Goal: Information Seeking & Learning: Compare options

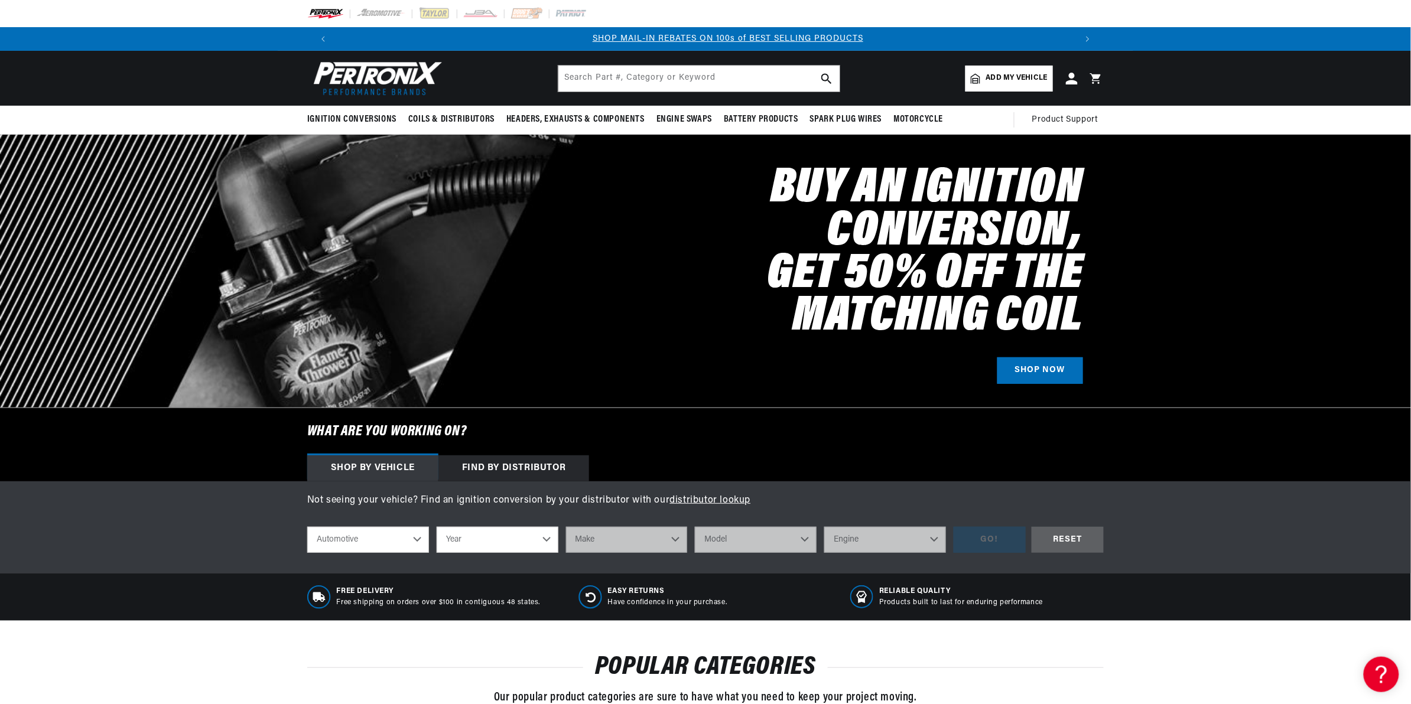
scroll to position [0, 737]
click at [599, 72] on input "text" at bounding box center [698, 79] width 281 height 26
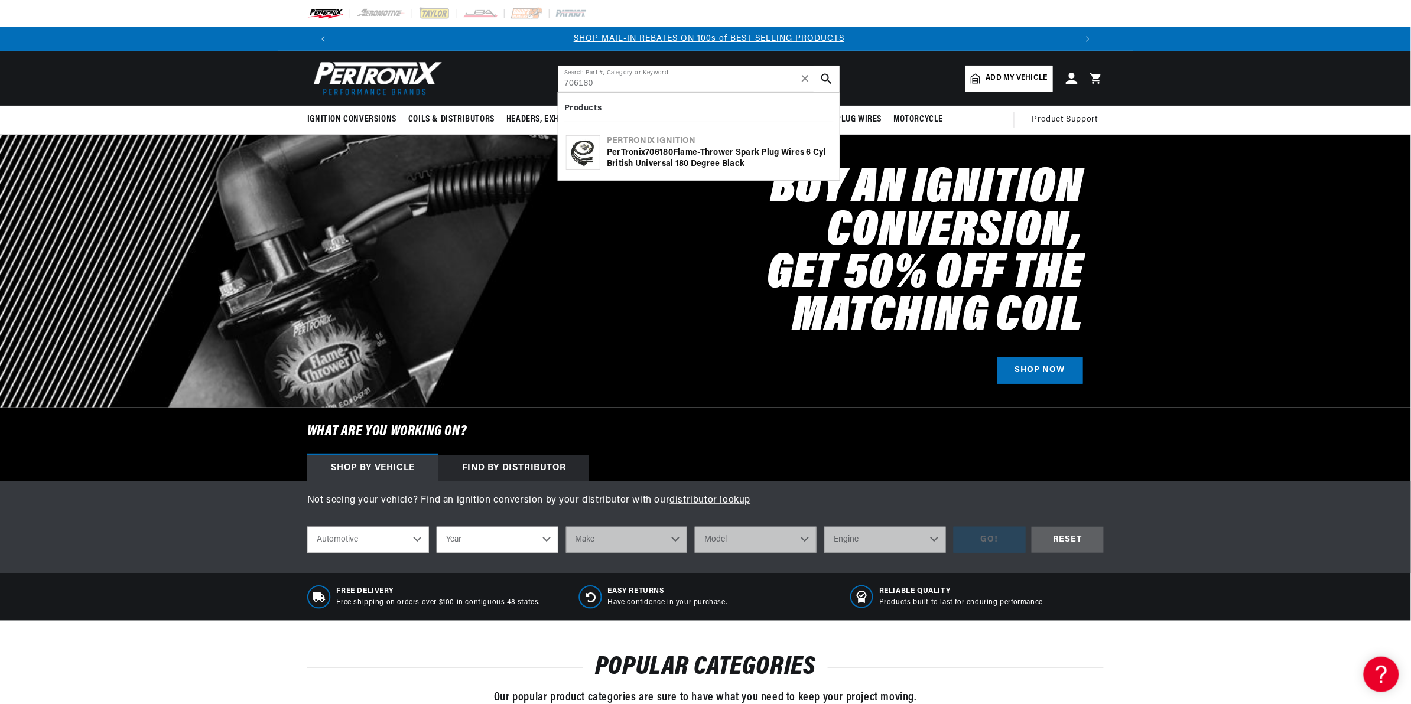
type input "706180"
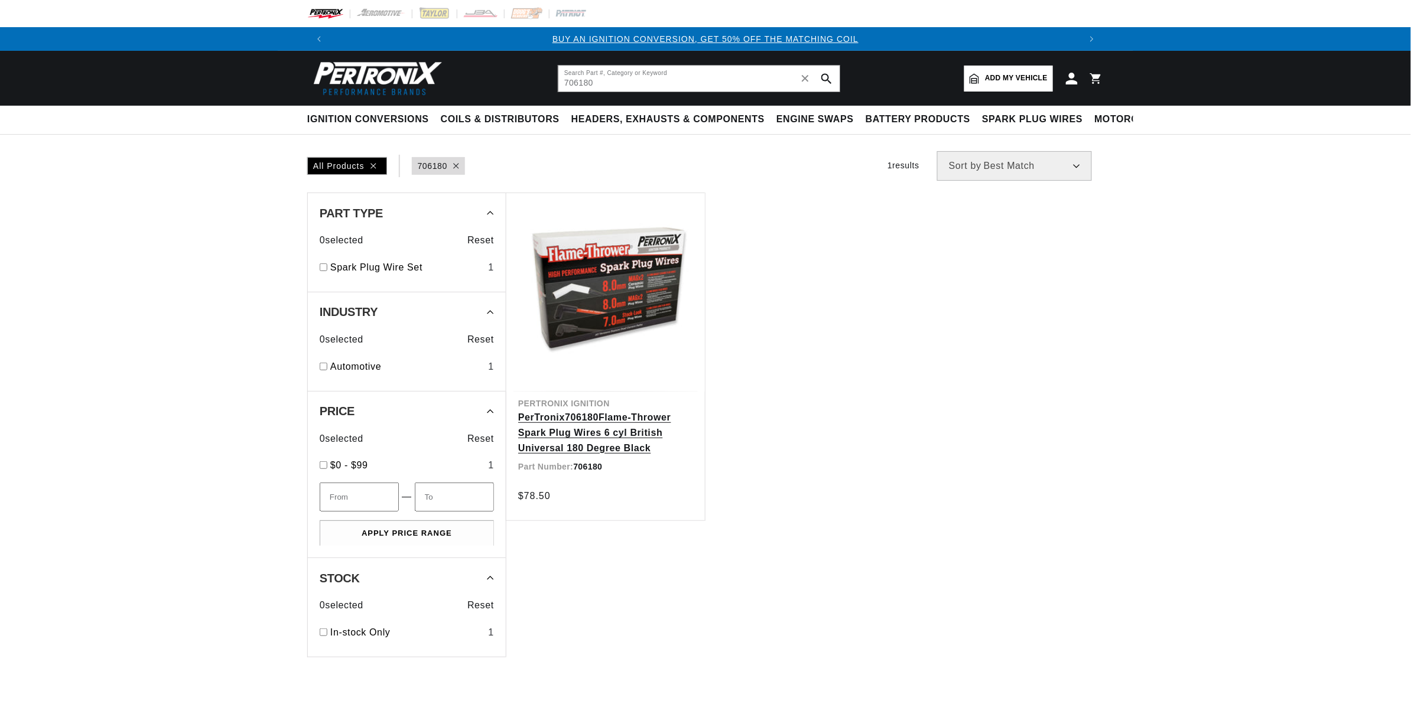
drag, startPoint x: 593, startPoint y: 421, endPoint x: 552, endPoint y: 346, distance: 85.1
click at [593, 421] on link "PerTronix 706180 Flame-Thrower Spark Plug Wires 6 cyl British Universal 180 Deg…" at bounding box center [605, 432] width 175 height 45
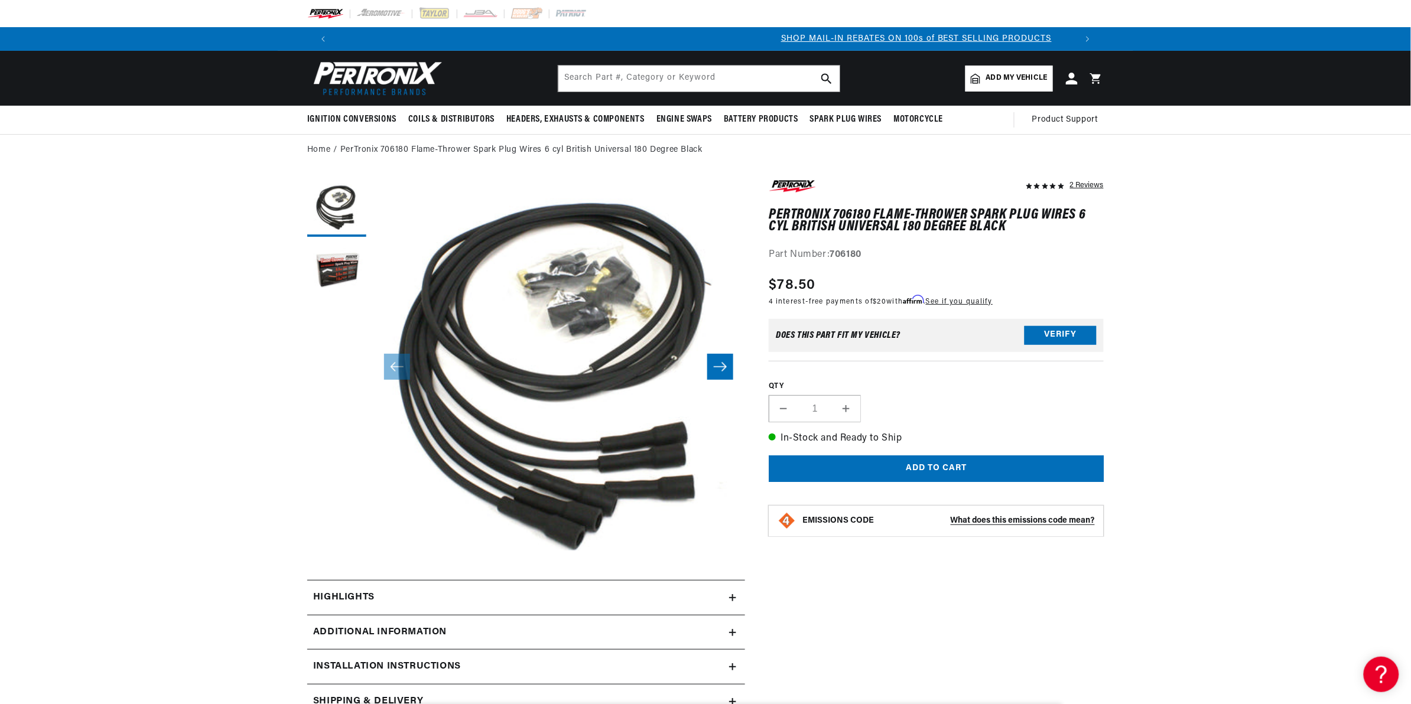
scroll to position [0, 737]
click at [640, 86] on input "text" at bounding box center [698, 79] width 281 height 26
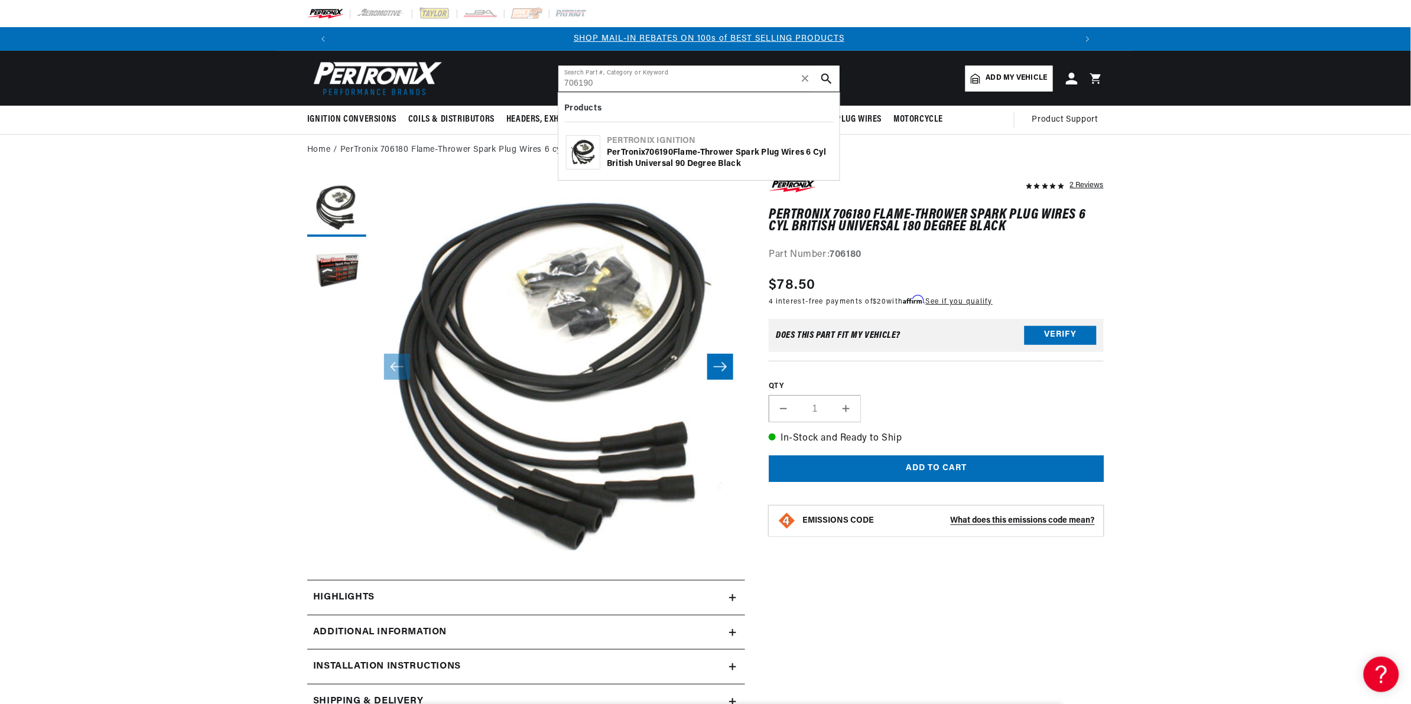
type input "706190"
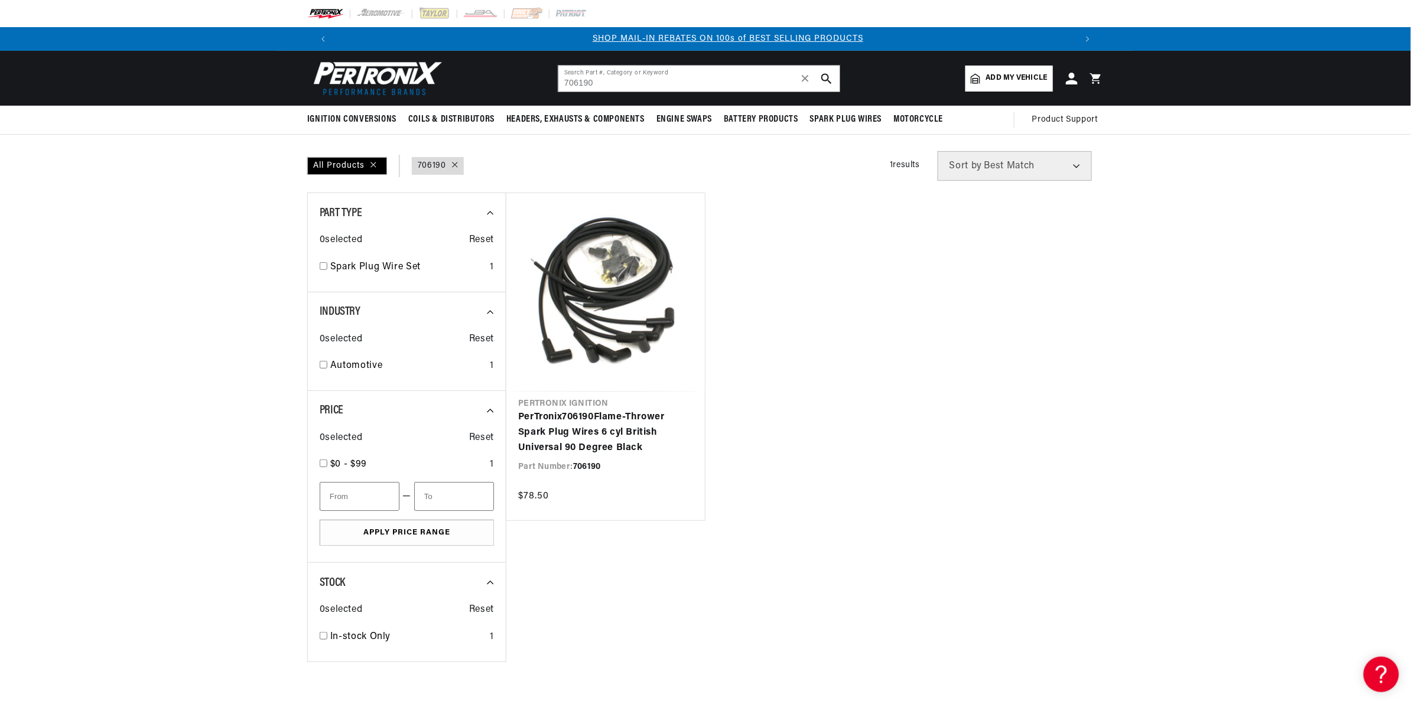
scroll to position [0, 737]
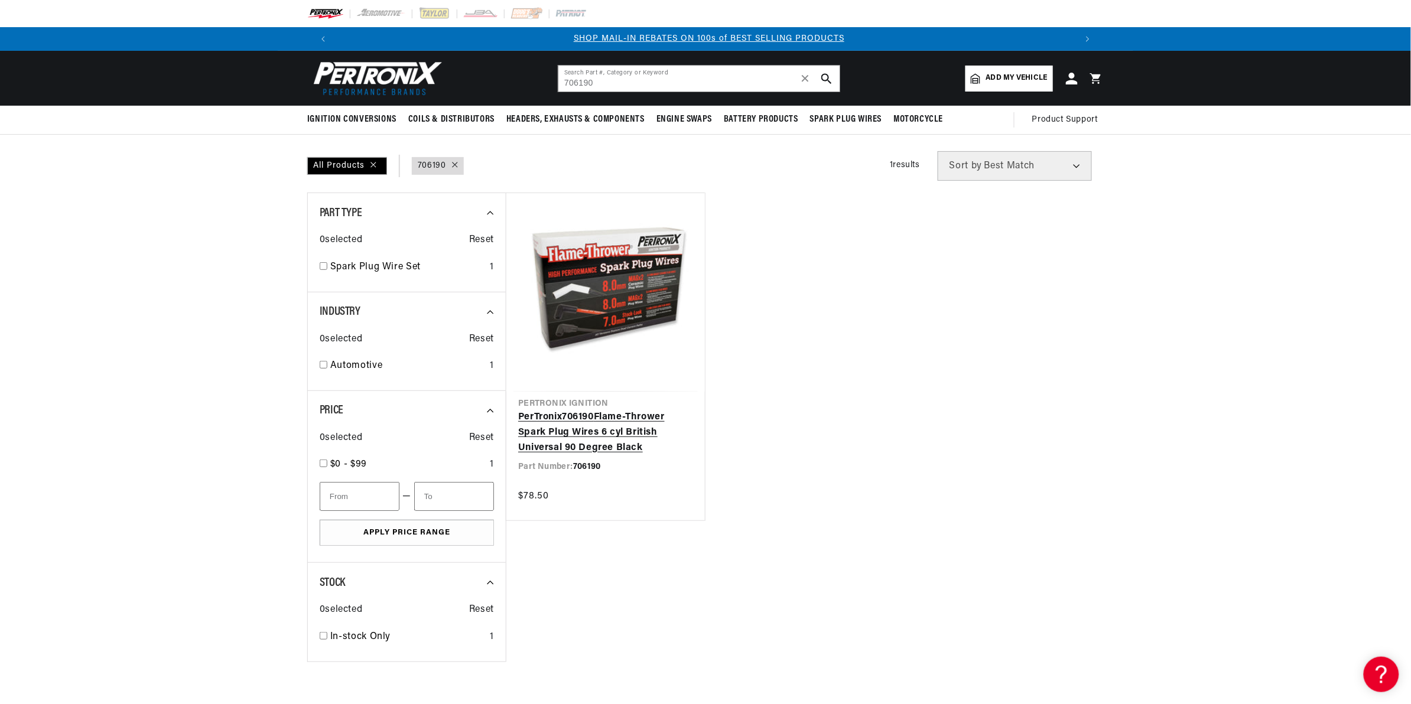
click at [669, 447] on link "PerTronix 706190 Flame-Thrower Spark Plug Wires 6 cyl British Universal 90 Degr…" at bounding box center [605, 432] width 175 height 45
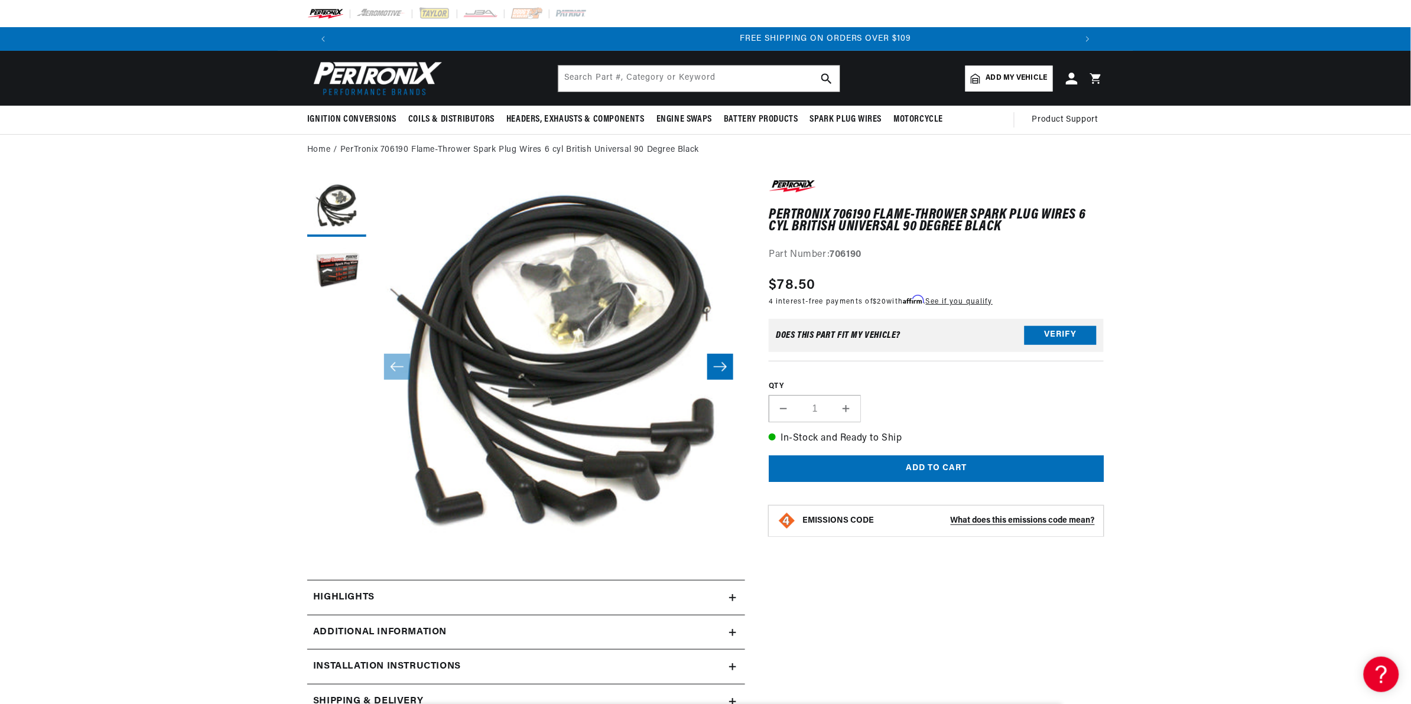
scroll to position [0, 1475]
click at [615, 76] on input "text" at bounding box center [698, 79] width 281 height 26
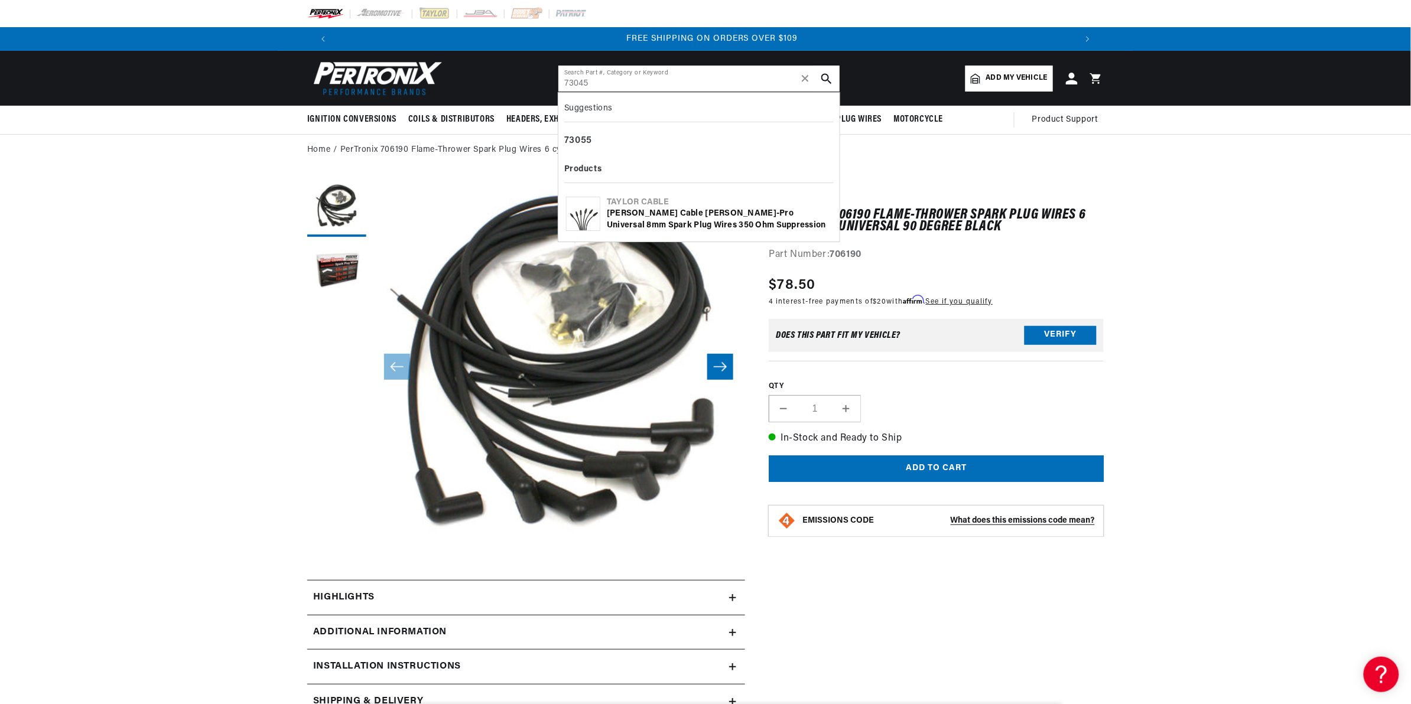
type input "73045"
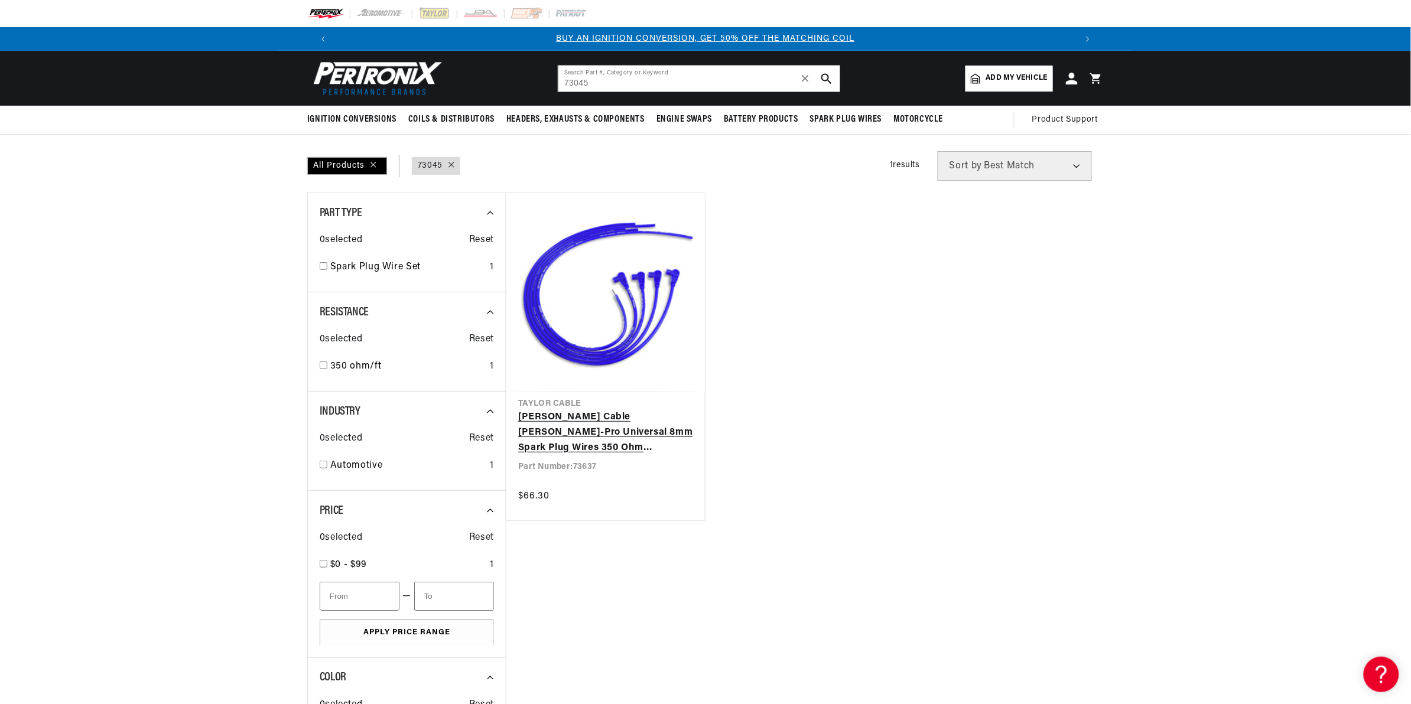
click at [625, 424] on link "[PERSON_NAME] Cable [PERSON_NAME]-Pro Universal 8mm Spark Plug Wires 350 Ohm Su…" at bounding box center [605, 432] width 175 height 45
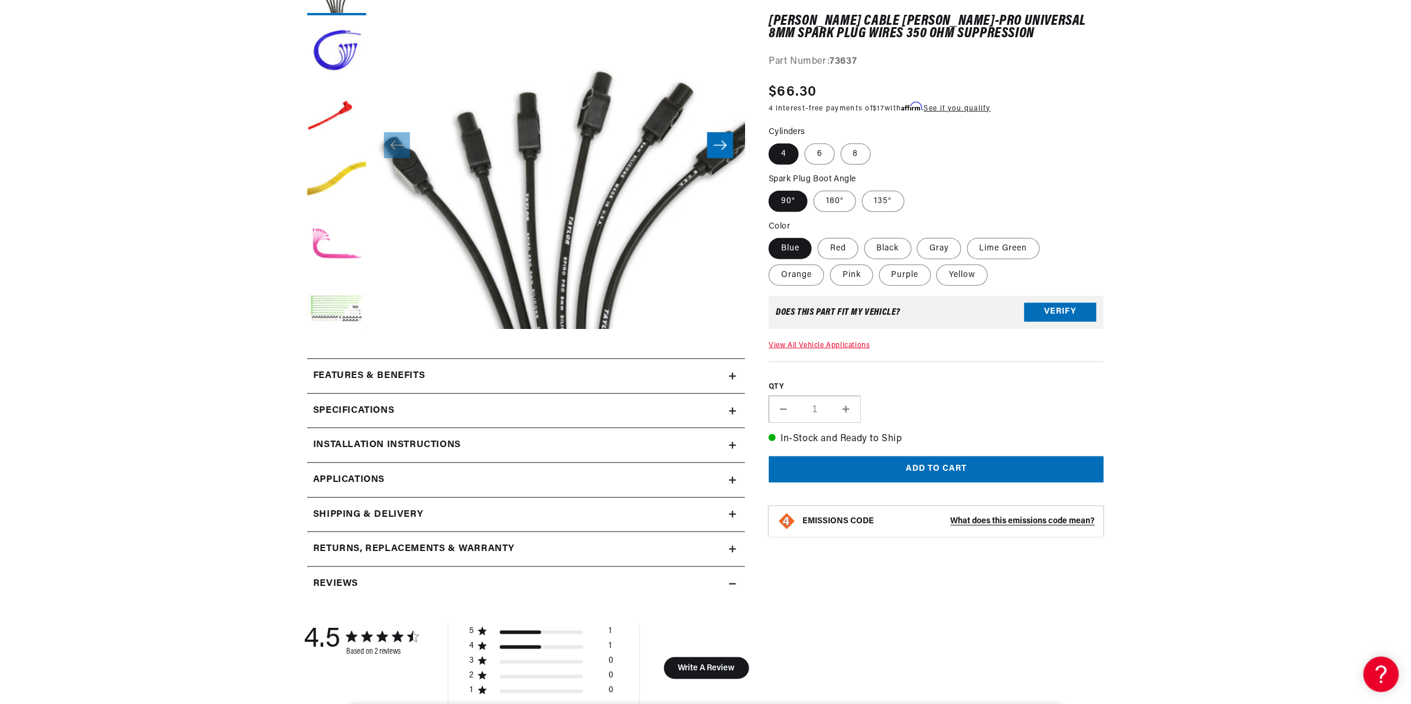
scroll to position [0, 1475]
